Goal: Check status: Check status

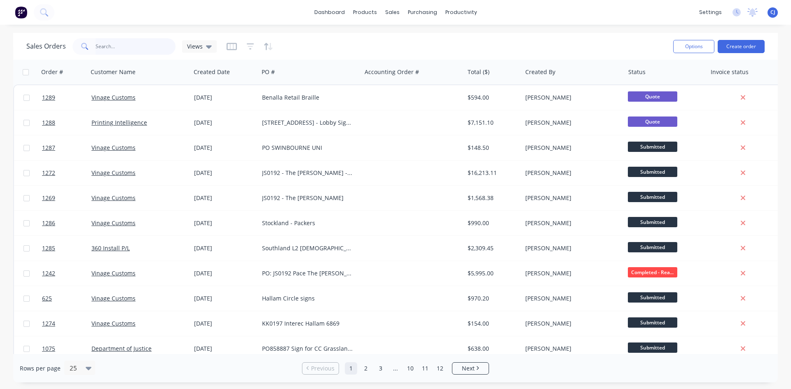
click at [134, 45] on input "text" at bounding box center [136, 46] width 80 height 16
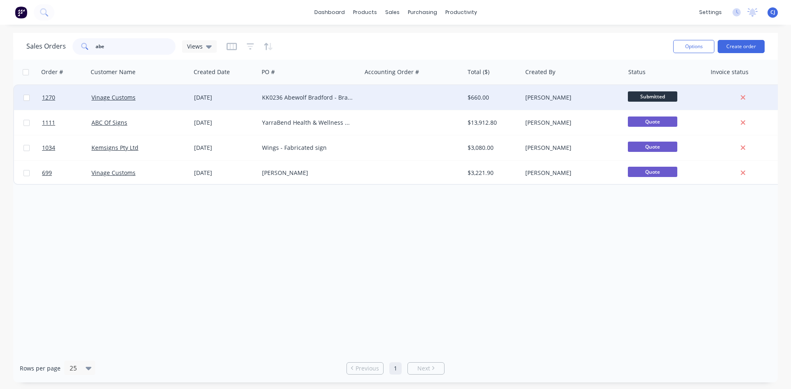
type input "abe"
click at [305, 91] on div "KK0236 Abewolf Bradford - Braille" at bounding box center [310, 97] width 103 height 25
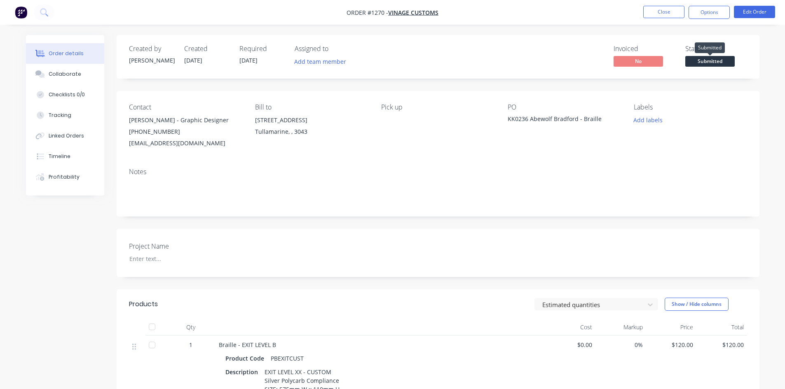
click at [707, 62] on span "Submitted" at bounding box center [709, 61] width 49 height 10
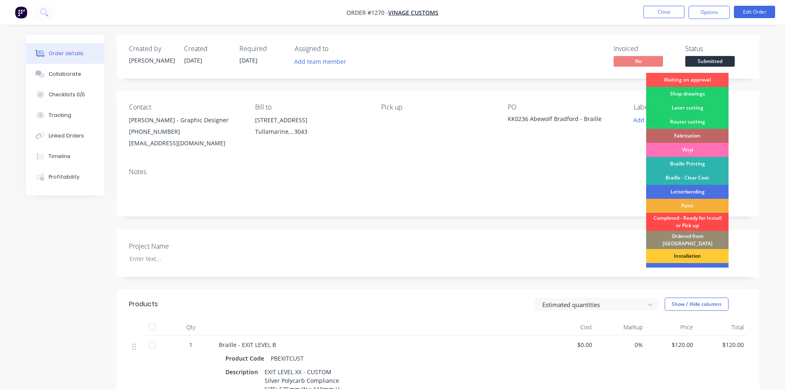
click at [713, 221] on div "Completed - Ready for Install or Pick up" at bounding box center [687, 222] width 82 height 18
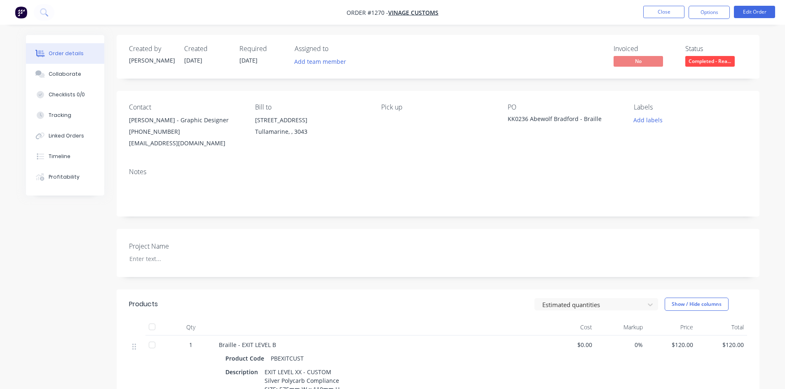
click at [513, 118] on div "KK0236 Abewolf Bradford - Braille" at bounding box center [559, 121] width 103 height 12
copy div "KK0236"
click at [650, 10] on button "Close" at bounding box center [663, 12] width 41 height 12
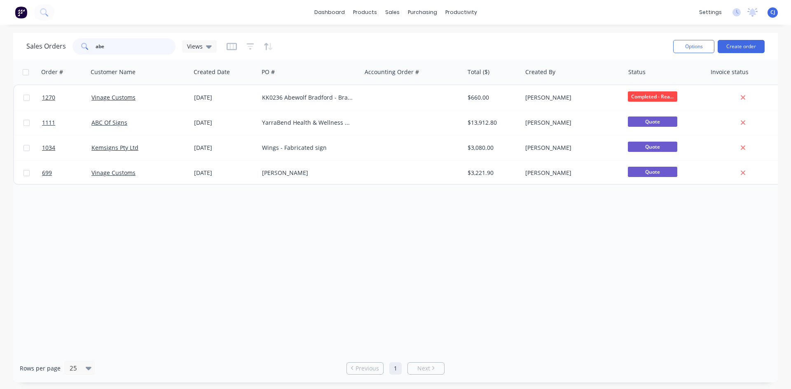
drag, startPoint x: 123, startPoint y: 51, endPoint x: 88, endPoint y: 54, distance: 35.1
click at [88, 54] on div "abe" at bounding box center [124, 46] width 103 height 16
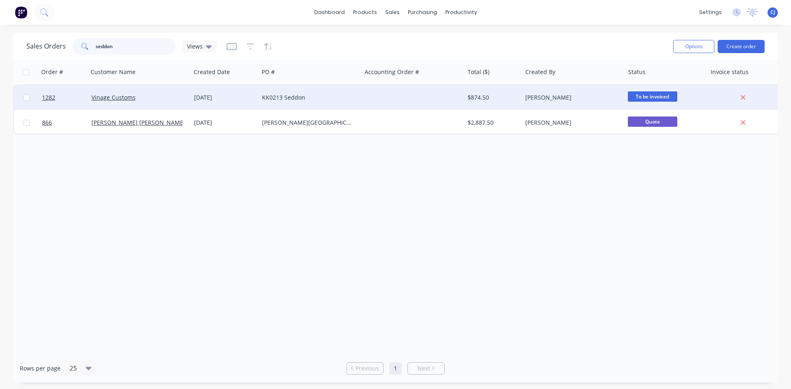
type input "seddon"
click at [369, 100] on div at bounding box center [412, 97] width 103 height 25
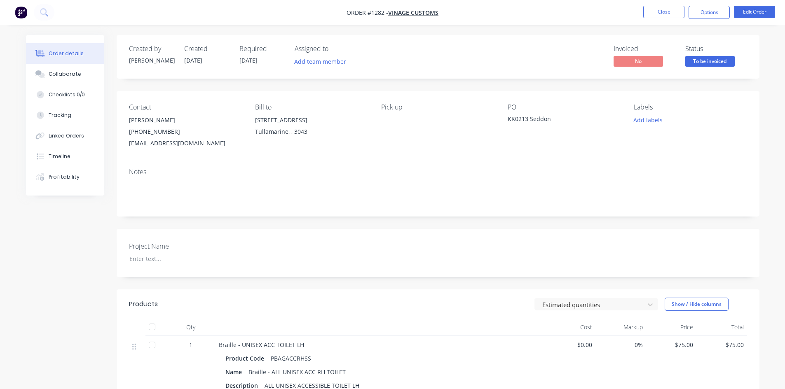
click at [710, 60] on span "To be invoiced" at bounding box center [709, 61] width 49 height 10
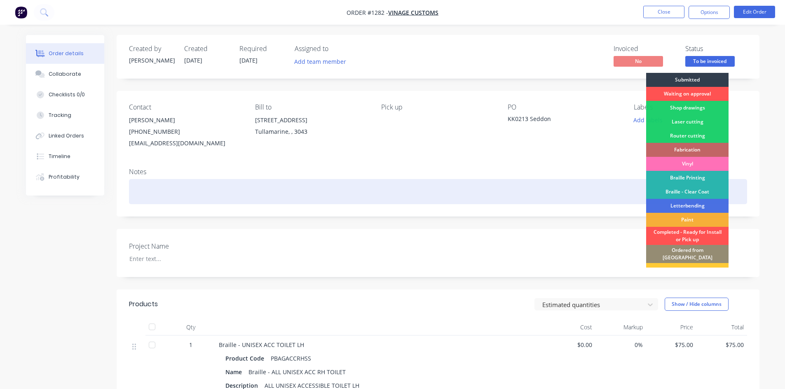
click at [558, 193] on div at bounding box center [438, 191] width 618 height 25
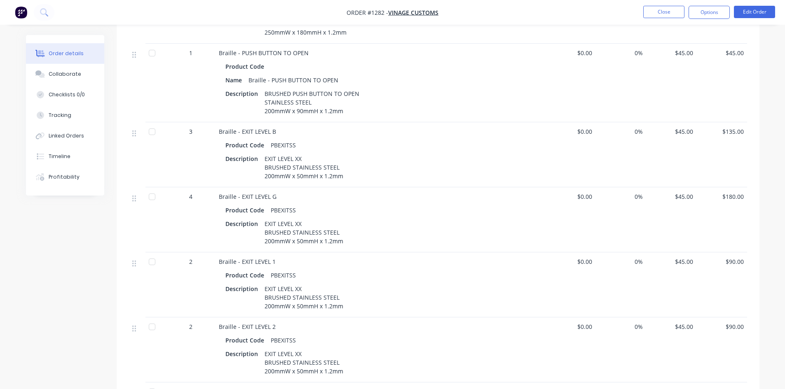
scroll to position [412, 0]
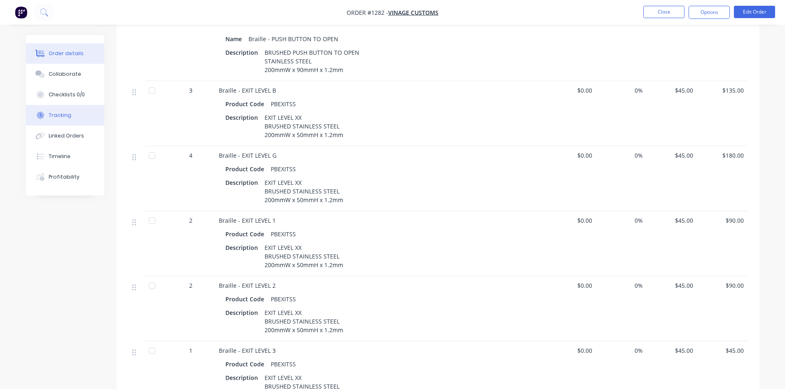
click at [63, 114] on div "Tracking" at bounding box center [60, 115] width 23 height 7
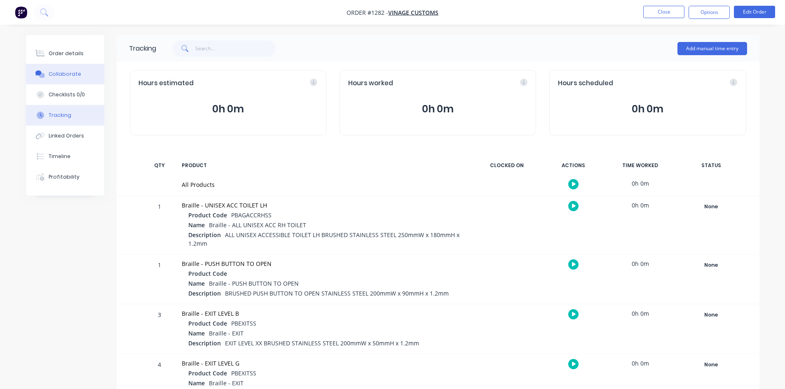
click at [59, 70] on div "Collaborate" at bounding box center [65, 73] width 33 height 7
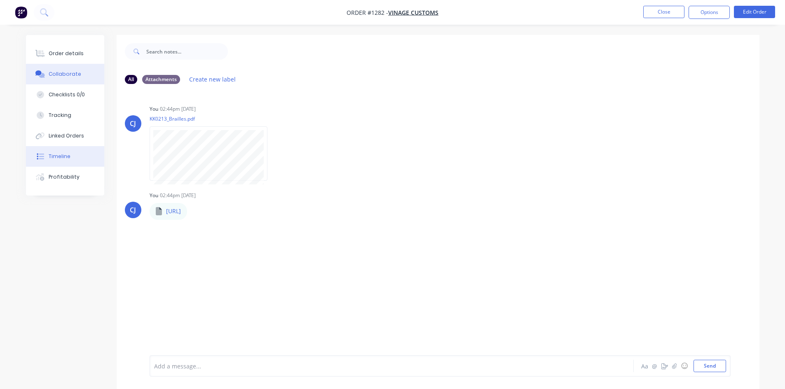
click at [68, 157] on div "Timeline" at bounding box center [60, 156] width 22 height 7
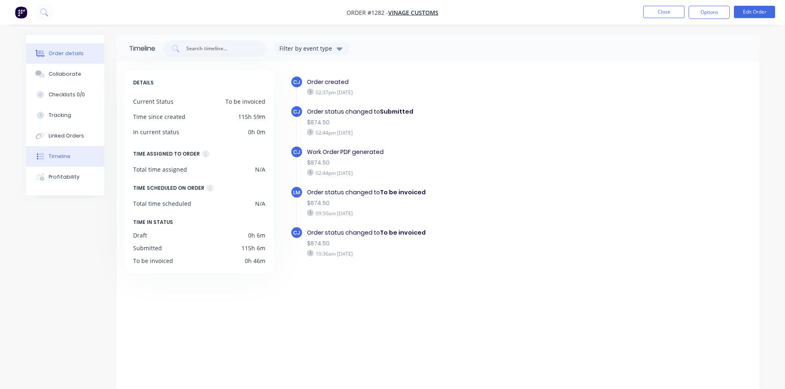
click at [65, 53] on div "Order details" at bounding box center [66, 53] width 35 height 7
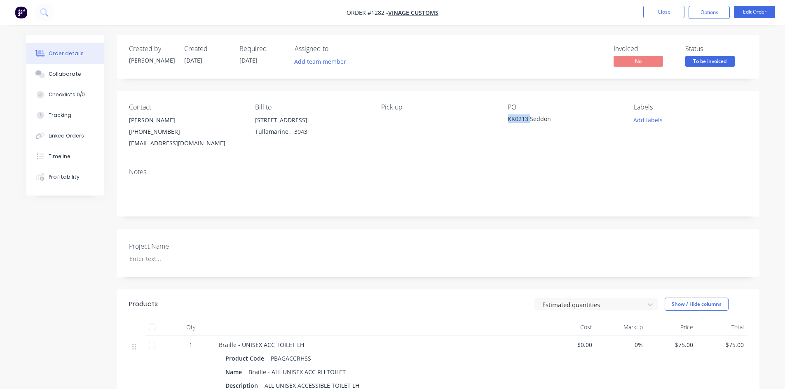
drag, startPoint x: 508, startPoint y: 120, endPoint x: 529, endPoint y: 123, distance: 20.9
click at [529, 123] on div "KK0213 Seddon" at bounding box center [559, 121] width 103 height 12
copy div "KK0213"
click at [663, 15] on button "Close" at bounding box center [663, 12] width 41 height 12
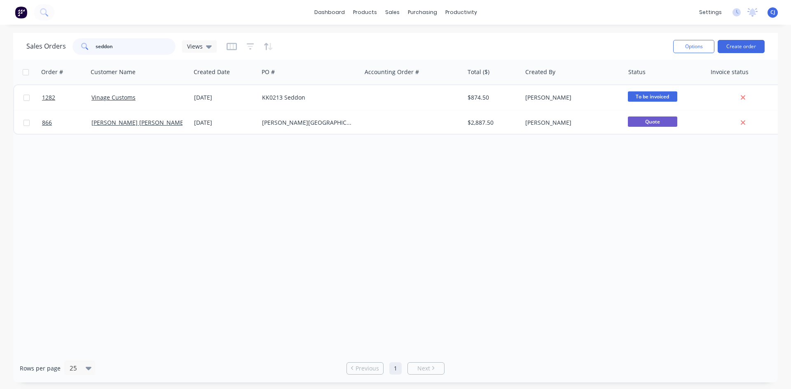
drag, startPoint x: 116, startPoint y: 43, endPoint x: 85, endPoint y: 45, distance: 31.4
click at [85, 45] on div "seddon" at bounding box center [124, 46] width 103 height 16
type input "abe"
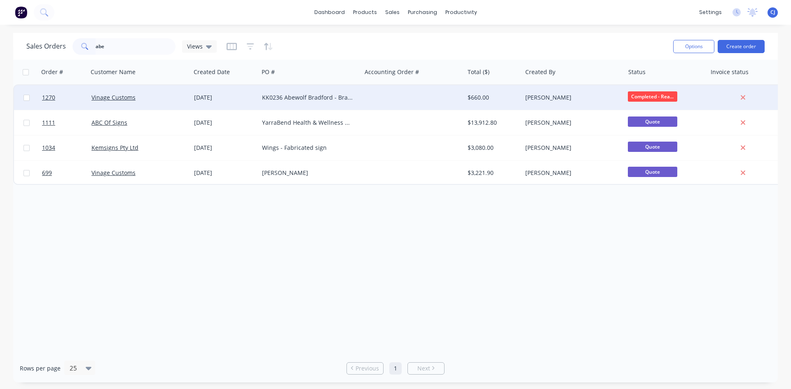
click at [348, 102] on div "KK0236 Abewolf Bradford - Braille" at bounding box center [310, 97] width 103 height 25
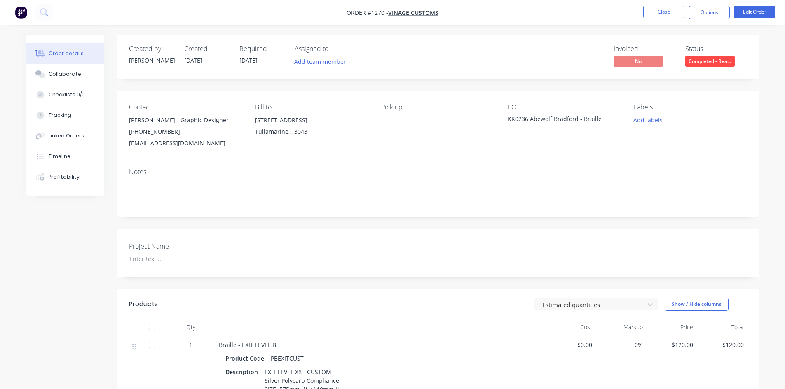
click at [709, 62] on span "Completed - Rea..." at bounding box center [709, 61] width 49 height 10
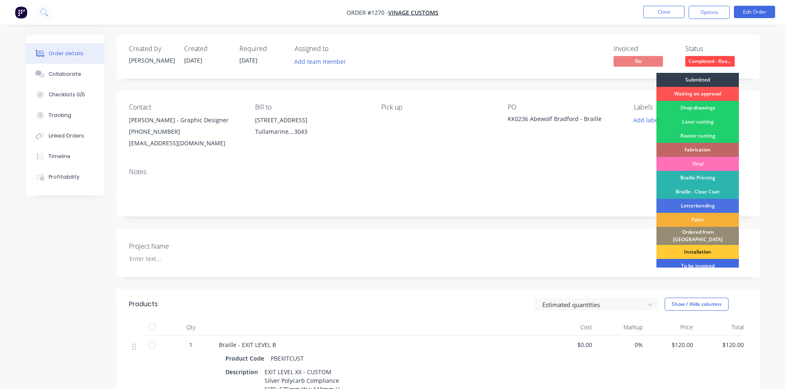
click at [676, 262] on div "To be invoiced" at bounding box center [697, 266] width 82 height 14
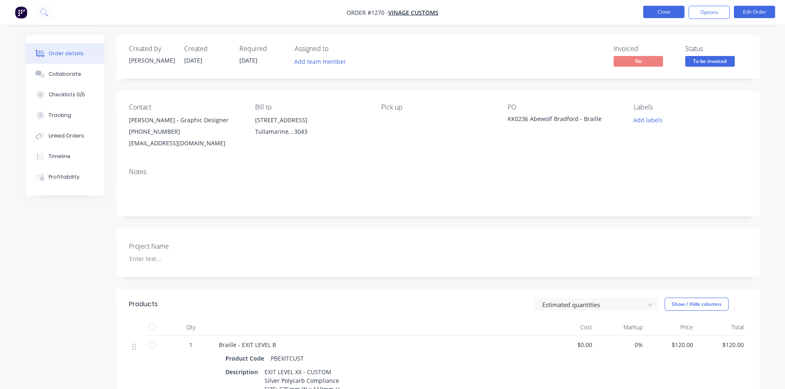
click at [653, 11] on button "Close" at bounding box center [663, 12] width 41 height 12
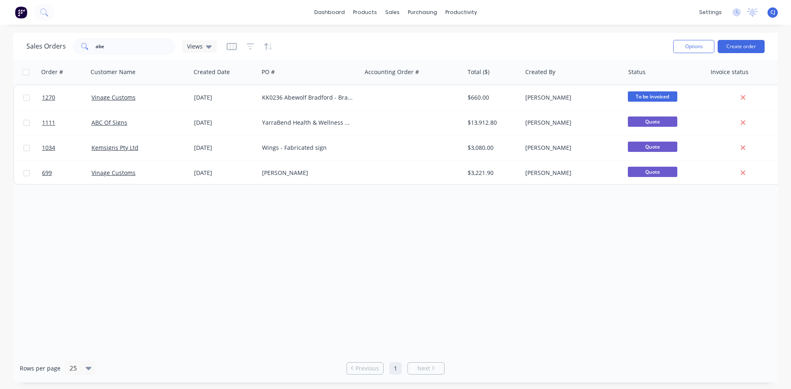
click at [20, 16] on img at bounding box center [21, 12] width 12 height 12
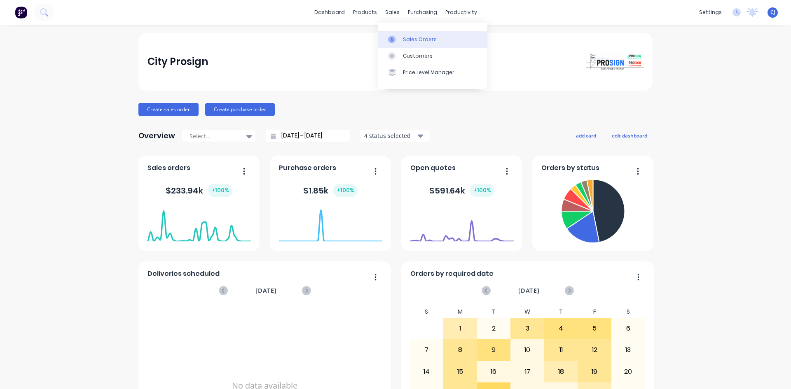
click at [404, 38] on div "Sales Orders" at bounding box center [420, 39] width 34 height 7
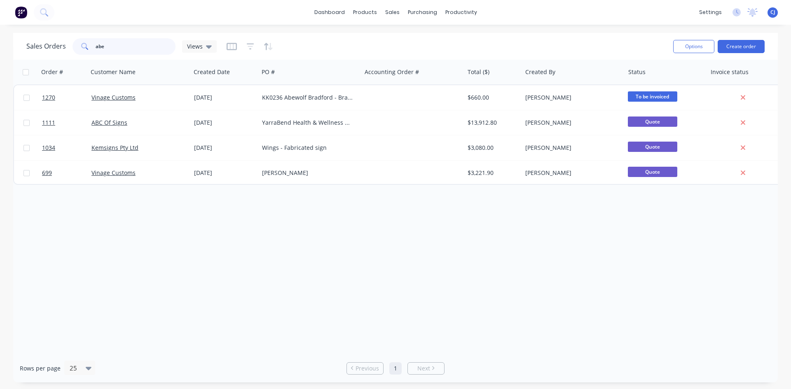
drag, startPoint x: 127, startPoint y: 47, endPoint x: 85, endPoint y: 42, distance: 41.9
click at [85, 42] on div "abe" at bounding box center [124, 46] width 103 height 16
type input "r"
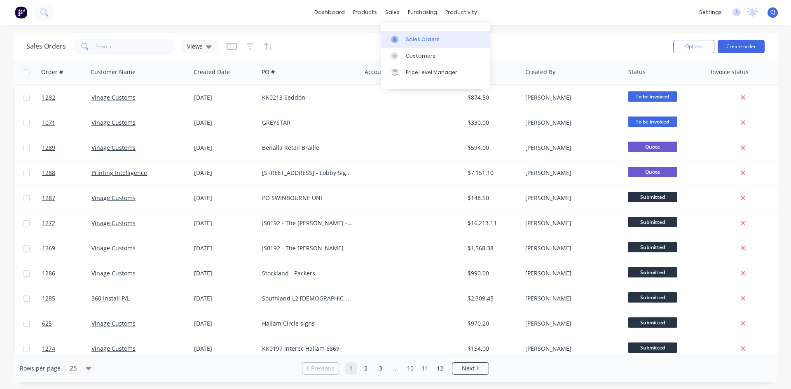
click at [396, 36] on icon at bounding box center [394, 39] width 7 height 7
click at [107, 52] on input "text" at bounding box center [136, 46] width 80 height 16
type input "vinage"
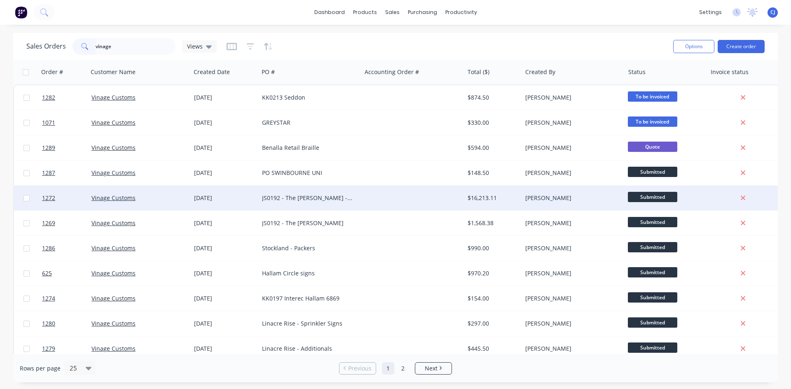
click at [319, 197] on div "JS0192 - The [PERSON_NAME] - FRV" at bounding box center [307, 198] width 91 height 8
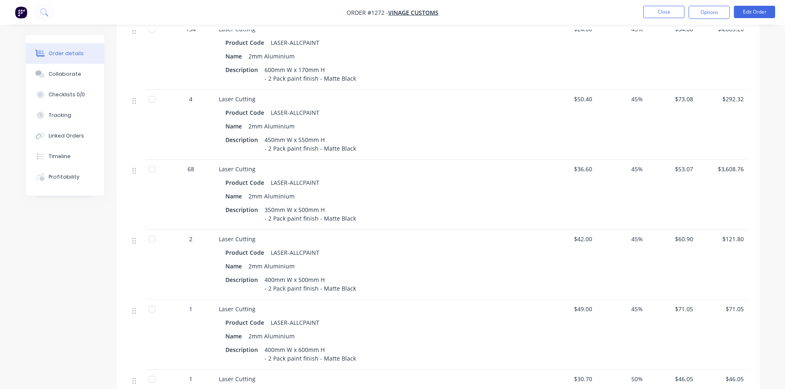
scroll to position [330, 0]
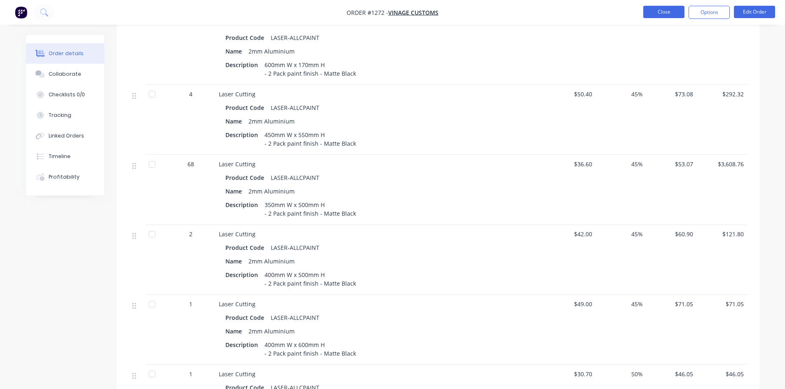
click at [649, 17] on button "Close" at bounding box center [663, 12] width 41 height 12
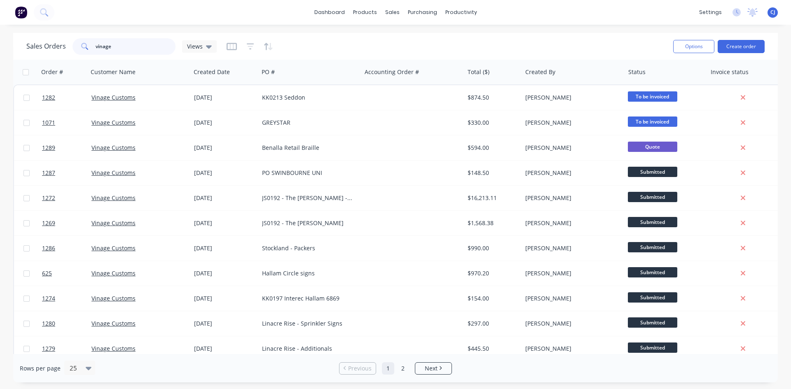
click at [112, 42] on input "vinage" at bounding box center [136, 46] width 80 height 16
click at [96, 50] on input "vinage" at bounding box center [136, 46] width 80 height 16
click at [97, 49] on input "vinage" at bounding box center [136, 46] width 80 height 16
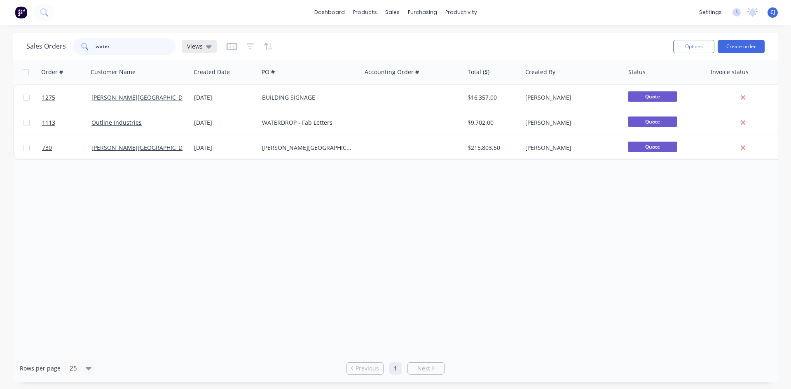
type input "water"
click at [208, 49] on icon at bounding box center [209, 46] width 6 height 9
click at [208, 131] on button "Archive" at bounding box center [232, 133] width 94 height 9
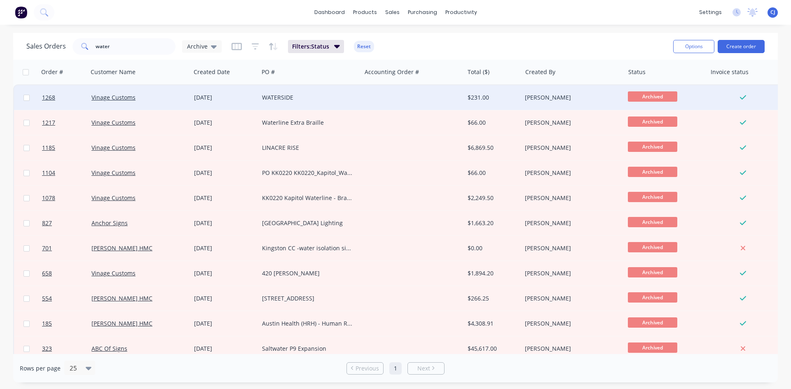
click at [278, 101] on div "WATERSIDE" at bounding box center [307, 98] width 91 height 8
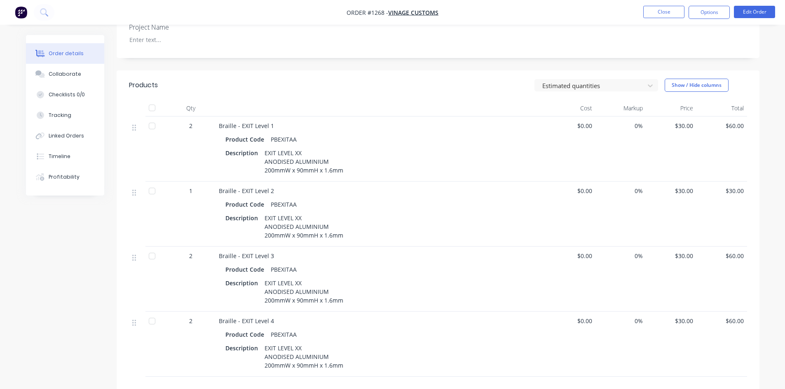
scroll to position [247, 0]
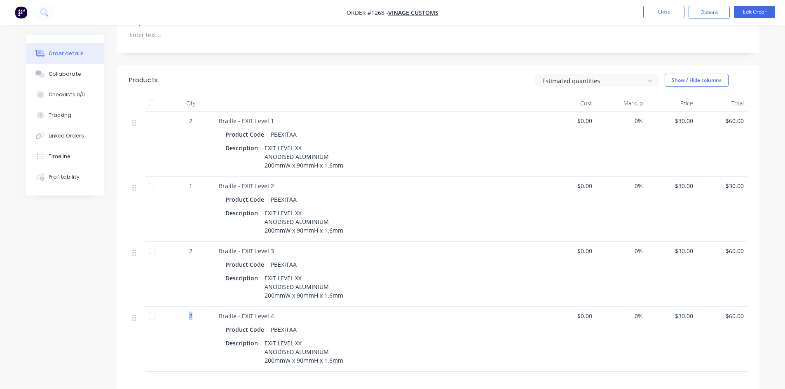
click at [192, 312] on span "2" at bounding box center [190, 316] width 3 height 9
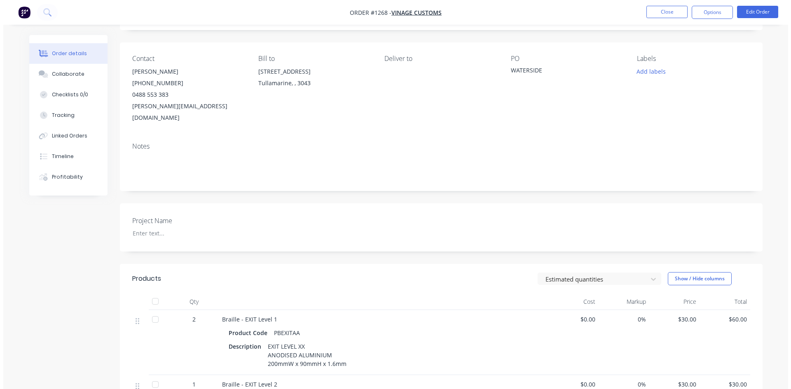
scroll to position [0, 0]
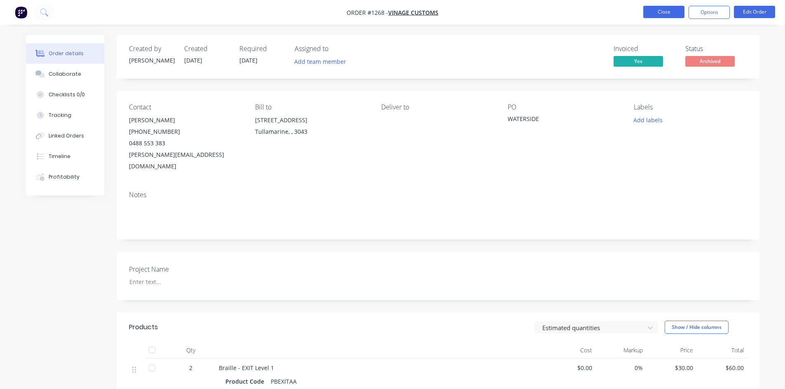
click at [647, 13] on button "Close" at bounding box center [663, 12] width 41 height 12
